Goal: Task Accomplishment & Management: Complete application form

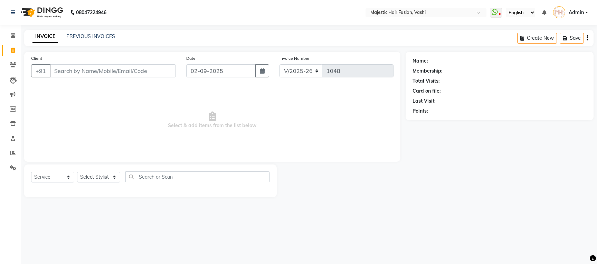
select select "559"
select select "service"
click at [126, 76] on input "Client" at bounding box center [113, 70] width 126 height 13
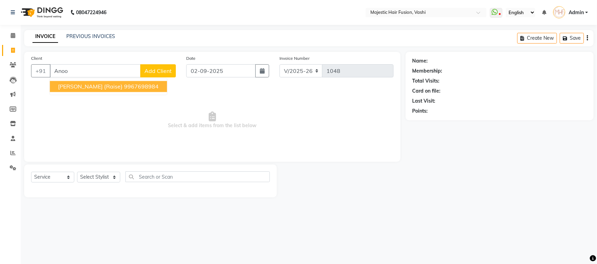
click at [113, 88] on button "[PERSON_NAME] {Raise} 9967698984" at bounding box center [108, 86] width 117 height 11
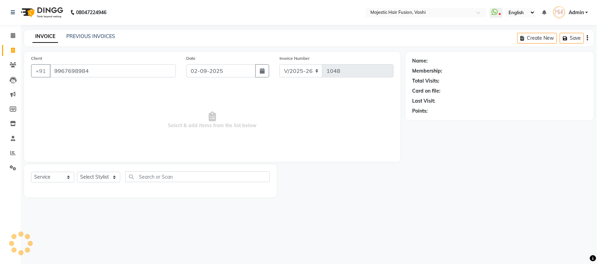
type input "9967698984"
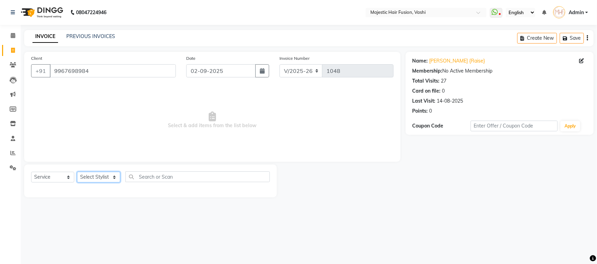
click at [103, 178] on select "Select Stylist [PERSON_NAME] [PERSON_NAME] [PERSON_NAME] [PERSON_NAME] Raise [P…" at bounding box center [98, 177] width 43 height 11
click at [97, 176] on select "Select Stylist [PERSON_NAME] [PERSON_NAME] [PERSON_NAME] [PERSON_NAME] Raise [P…" at bounding box center [98, 177] width 43 height 11
click at [131, 43] on div "INVOICE PREVIOUS INVOICES Create New Save" at bounding box center [309, 38] width 570 height 16
click at [105, 179] on select "Select Stylist [PERSON_NAME] [PERSON_NAME] [PERSON_NAME] [PERSON_NAME] Raise [P…" at bounding box center [98, 177] width 43 height 11
select select "48869"
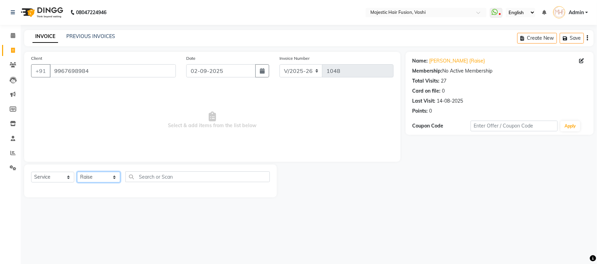
click at [77, 172] on select "Select Stylist [PERSON_NAME] [PERSON_NAME] [PERSON_NAME] [PERSON_NAME] Raise [P…" at bounding box center [98, 177] width 43 height 11
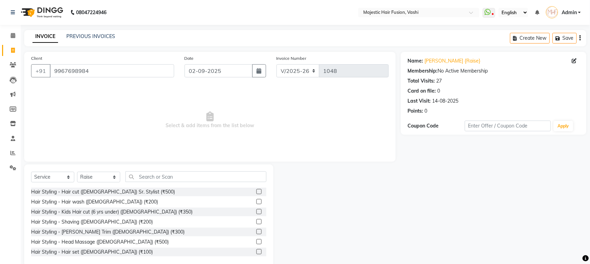
click at [256, 191] on label at bounding box center [258, 191] width 5 height 5
click at [256, 191] on input "checkbox" at bounding box center [258, 192] width 4 height 4
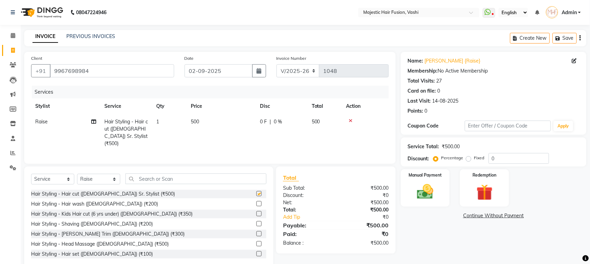
checkbox input "false"
click at [209, 177] on input "text" at bounding box center [195, 179] width 141 height 11
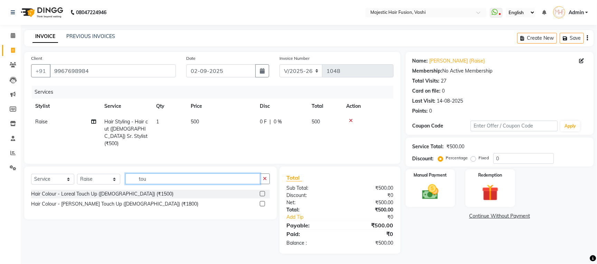
type input "tou"
click at [262, 203] on label at bounding box center [262, 203] width 5 height 5
click at [262, 203] on input "checkbox" at bounding box center [262, 204] width 4 height 4
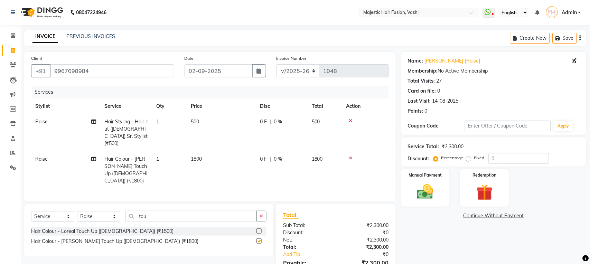
checkbox input "false"
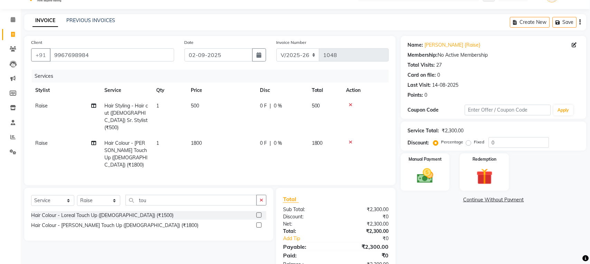
scroll to position [30, 0]
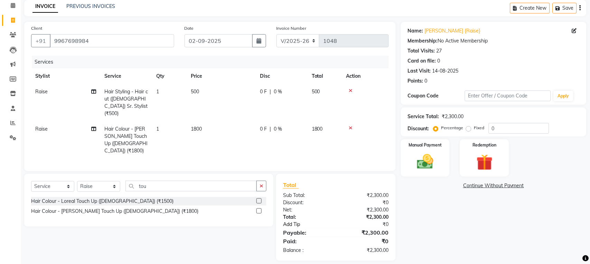
click at [299, 221] on link "Add Tip" at bounding box center [312, 224] width 68 height 7
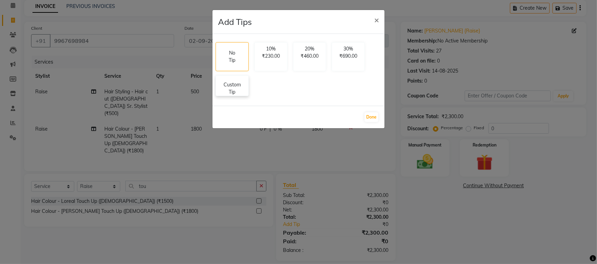
click at [237, 85] on p "Custom Tip" at bounding box center [232, 88] width 24 height 15
select select "48869"
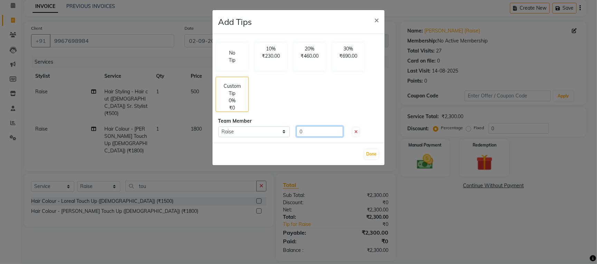
click at [298, 131] on input "0" at bounding box center [320, 131] width 47 height 11
type input "500"
click at [370, 154] on button "Done" at bounding box center [372, 154] width 14 height 10
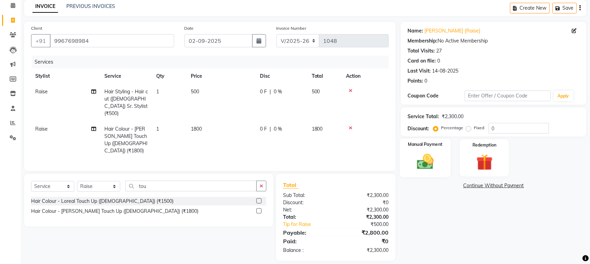
click at [427, 161] on img at bounding box center [425, 161] width 27 height 19
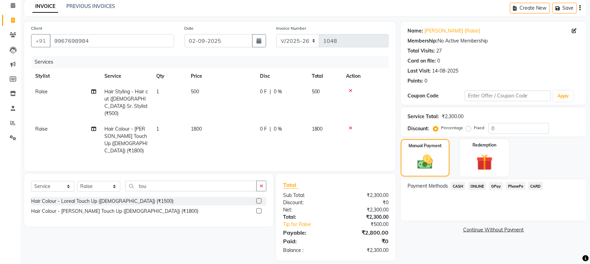
click at [537, 186] on span "CARD" at bounding box center [535, 186] width 15 height 8
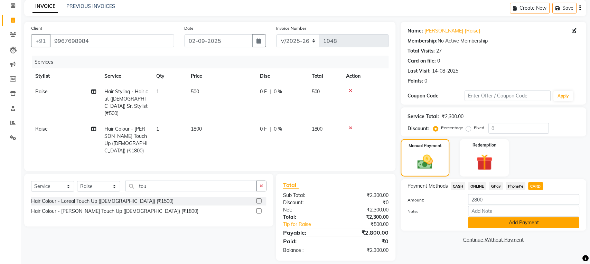
click at [530, 224] on button "Add Payment" at bounding box center [523, 222] width 111 height 11
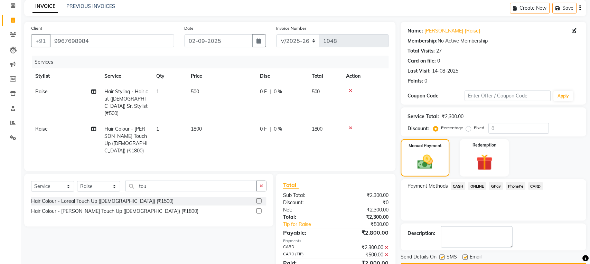
scroll to position [51, 0]
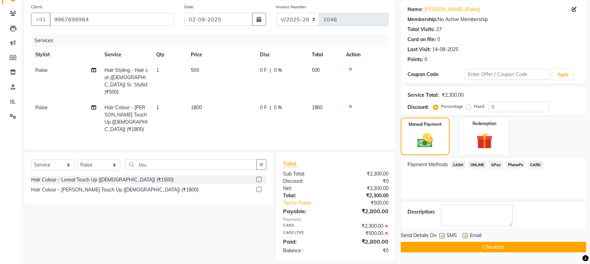
click at [440, 235] on label at bounding box center [442, 235] width 5 height 5
click at [440, 235] on input "checkbox" at bounding box center [442, 236] width 4 height 4
checkbox input "false"
click at [465, 235] on label at bounding box center [465, 235] width 5 height 5
click at [465, 235] on input "checkbox" at bounding box center [465, 236] width 4 height 4
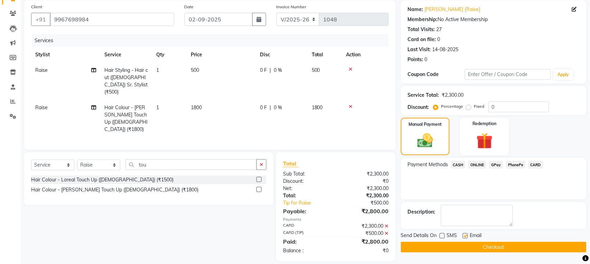
checkbox input "false"
click at [464, 246] on button "Checkout" at bounding box center [494, 247] width 186 height 11
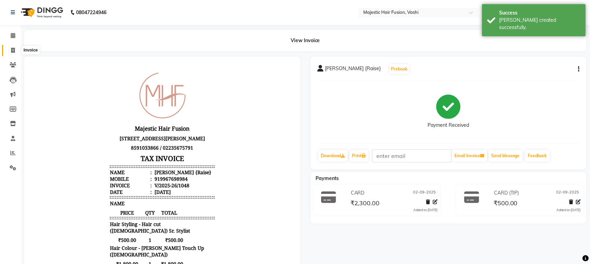
click at [13, 50] on icon at bounding box center [13, 50] width 4 height 5
select select "559"
select select "service"
